Goal: Check status: Check status

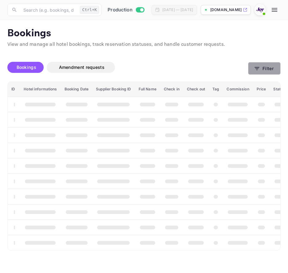
click at [256, 72] on button "Filter" at bounding box center [264, 68] width 33 height 13
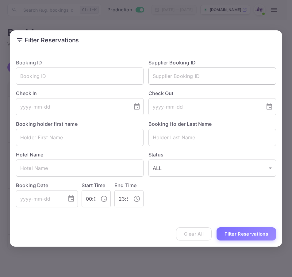
click at [184, 81] on input "text" at bounding box center [213, 76] width 128 height 17
paste input "8998279"
click at [185, 78] on input "8998279" at bounding box center [213, 76] width 128 height 17
paste input "8998279"
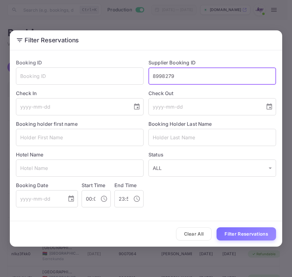
type input "8998279"
click at [240, 225] on div "Clear All Filter Reservations" at bounding box center [146, 233] width 273 height 25
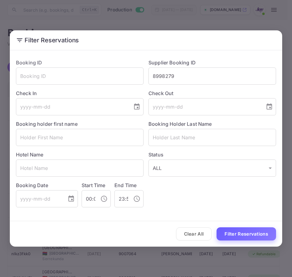
click at [237, 233] on button "Filter Reservations" at bounding box center [247, 233] width 60 height 13
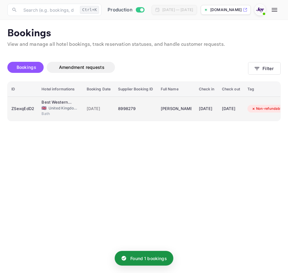
click at [25, 105] on div "ZSexqEdD2" at bounding box center [22, 109] width 23 height 10
